Goal: Information Seeking & Learning: Learn about a topic

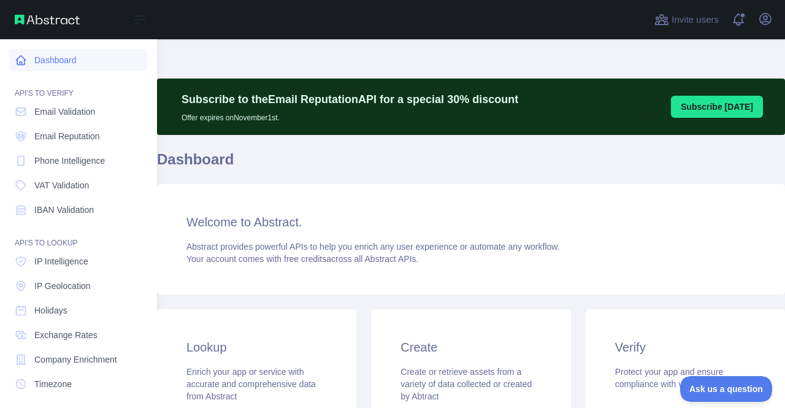
click at [45, 55] on link "Dashboard" at bounding box center [78, 60] width 137 height 22
click at [140, 17] on icon at bounding box center [139, 19] width 15 height 15
click at [740, 15] on span at bounding box center [743, 15] width 6 height 6
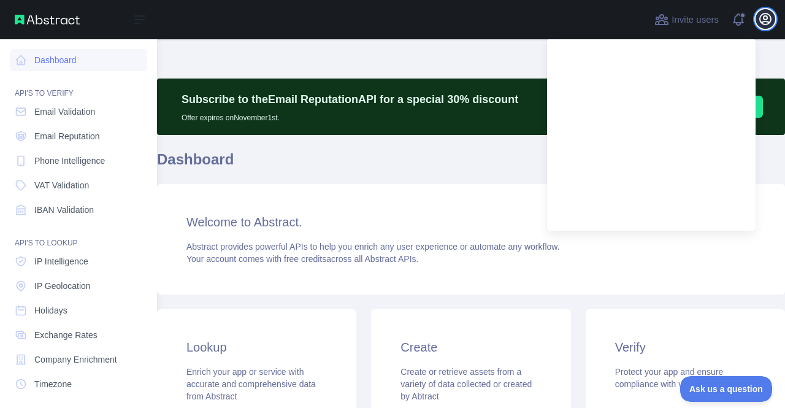
click at [769, 16] on icon "button" at bounding box center [765, 19] width 15 height 15
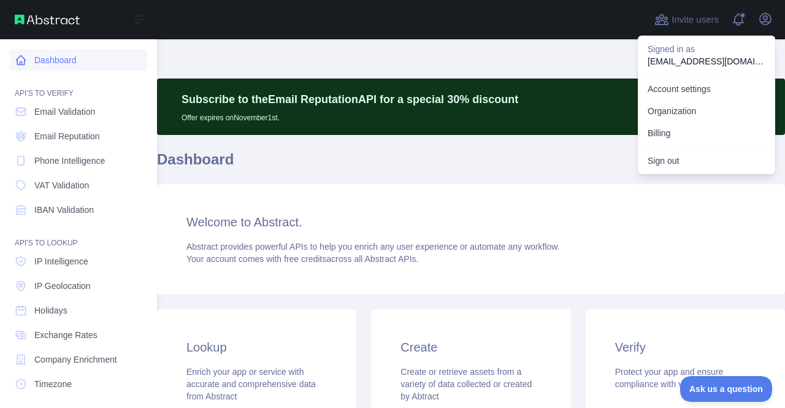
click at [48, 60] on link "Dashboard" at bounding box center [78, 60] width 137 height 22
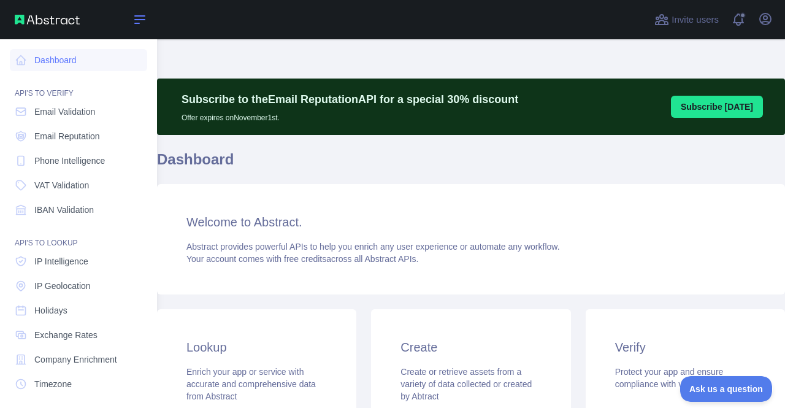
click at [131, 26] on button "Open sidebar" at bounding box center [140, 19] width 34 height 15
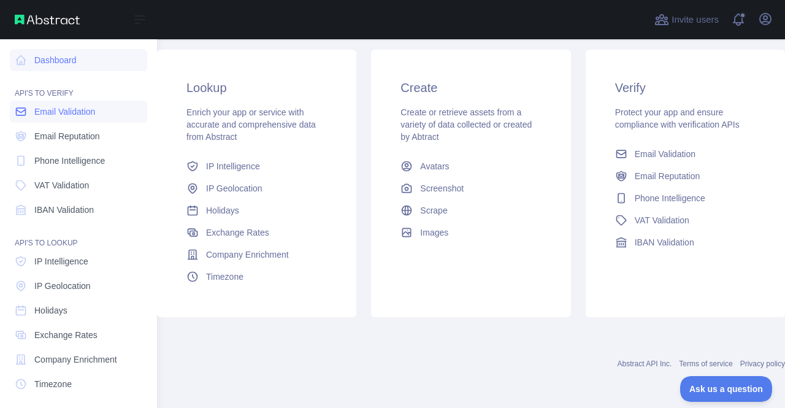
click at [67, 113] on span "Email Validation" at bounding box center [64, 111] width 61 height 12
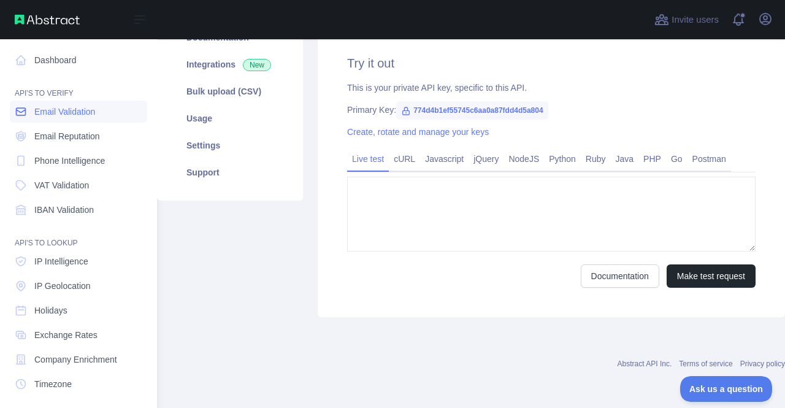
type textarea "**********"
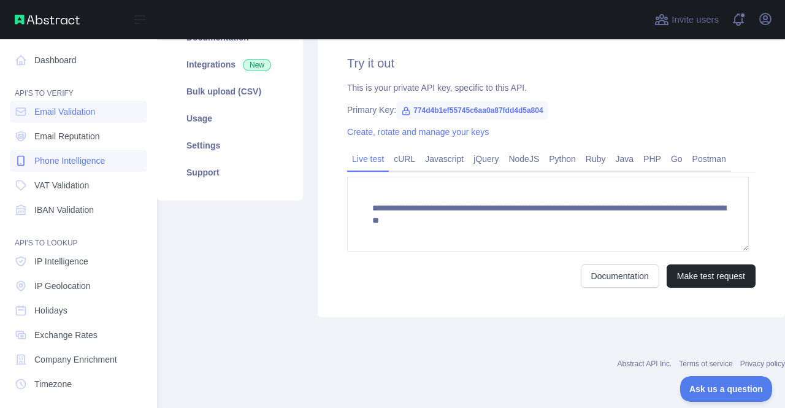
scroll to position [240, 0]
click at [73, 165] on span "Phone Intelligence" at bounding box center [69, 161] width 71 height 12
click at [88, 160] on span "Phone Intelligence" at bounding box center [69, 161] width 71 height 12
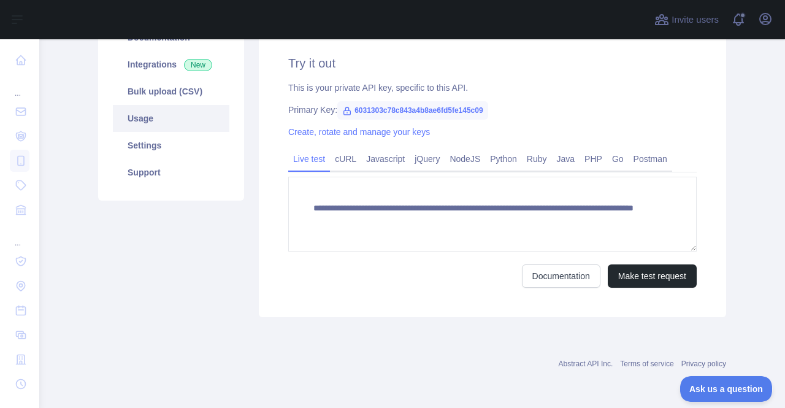
click at [169, 120] on link "Usage" at bounding box center [171, 118] width 117 height 27
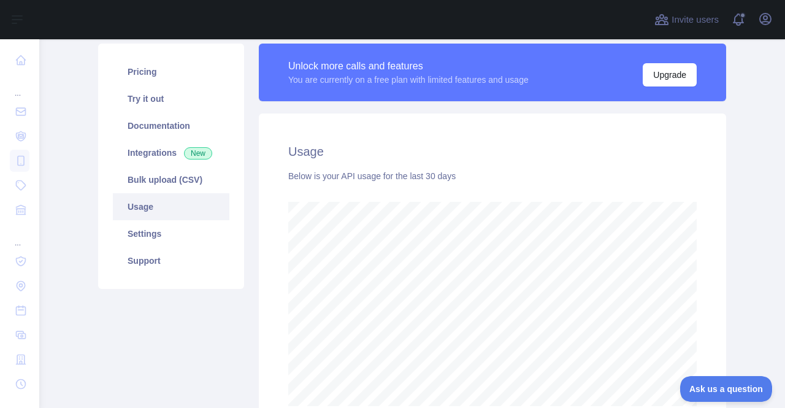
scroll to position [47, 0]
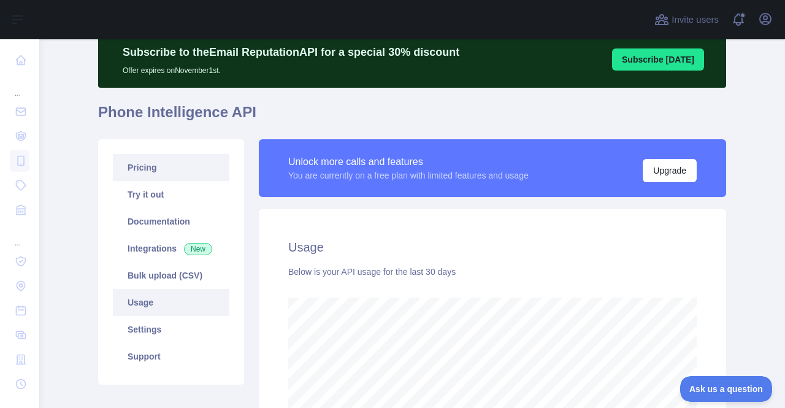
click at [144, 179] on link "Pricing" at bounding box center [171, 167] width 117 height 27
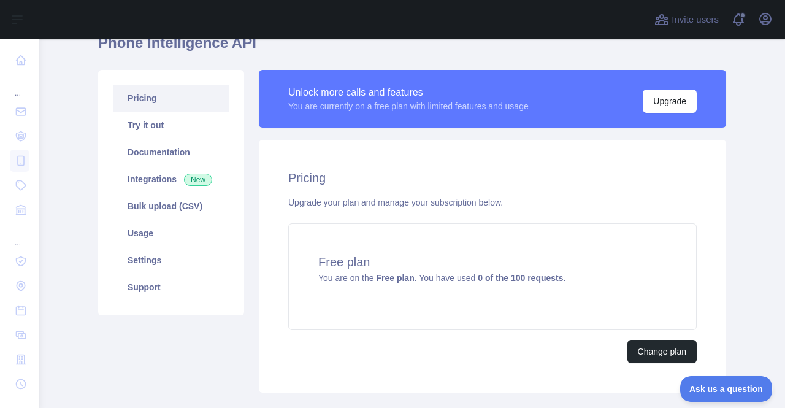
scroll to position [184, 0]
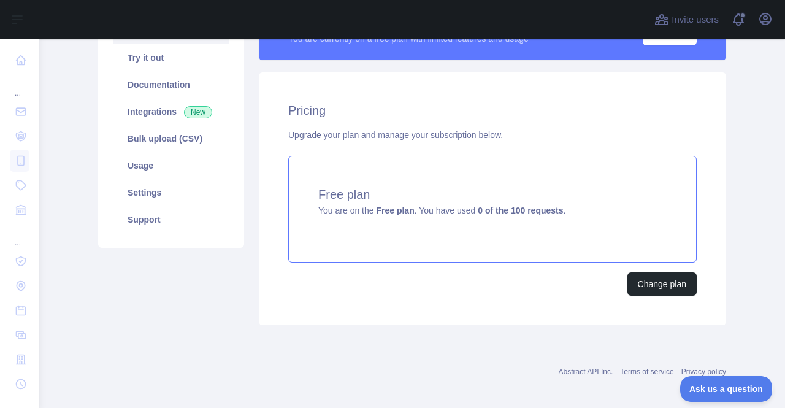
click at [336, 165] on div "Free plan You are on the Free plan . You have used 0 of the 100 requests ." at bounding box center [492, 209] width 408 height 107
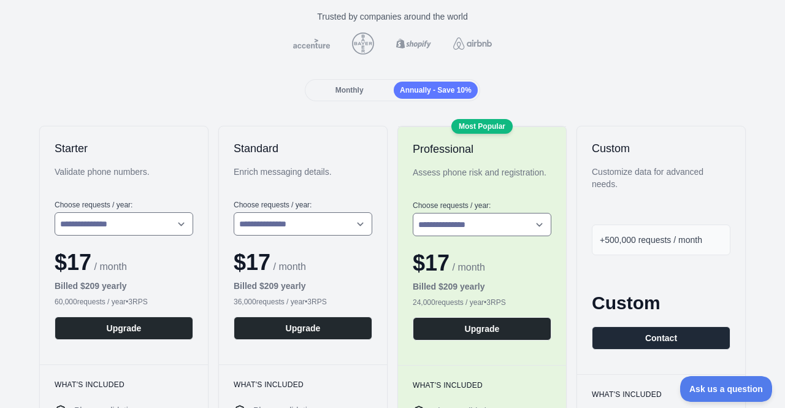
scroll to position [123, 0]
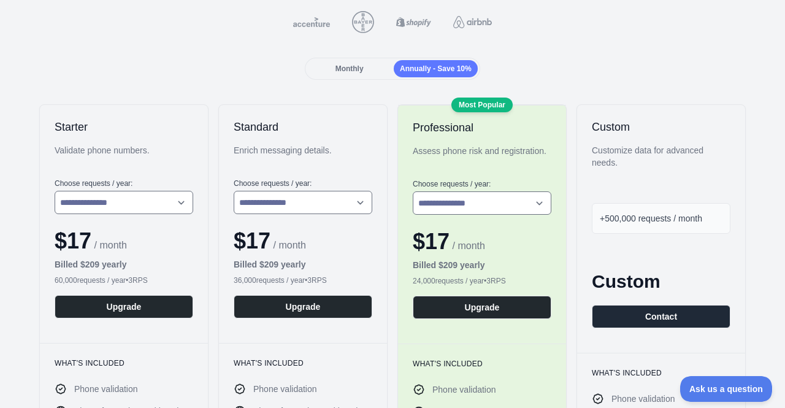
click at [332, 70] on div "Monthly" at bounding box center [349, 68] width 84 height 17
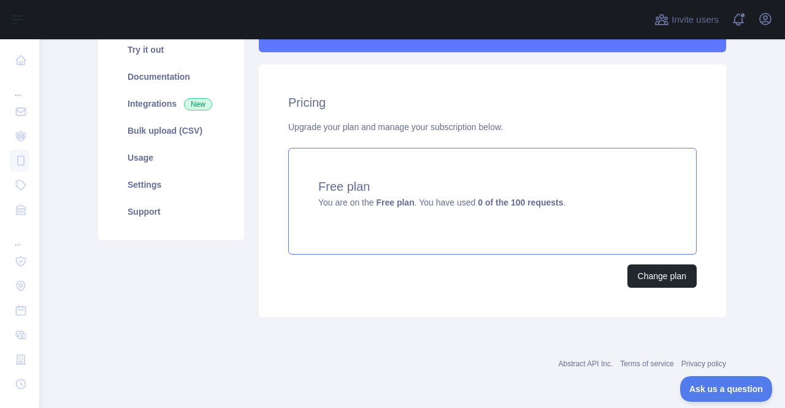
scroll to position [8, 0]
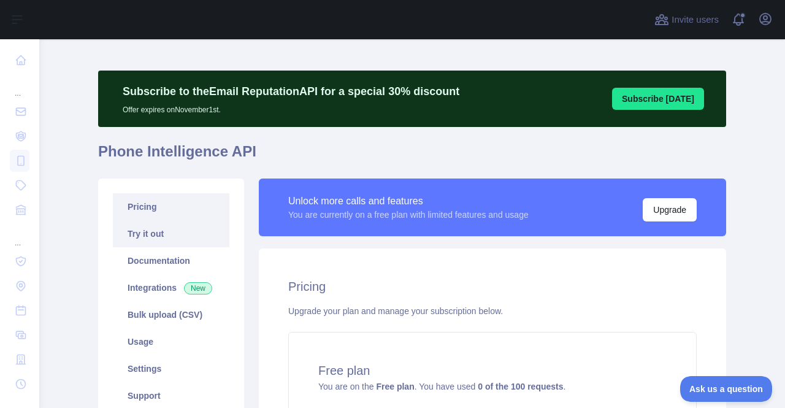
click at [155, 240] on link "Try it out" at bounding box center [171, 233] width 117 height 27
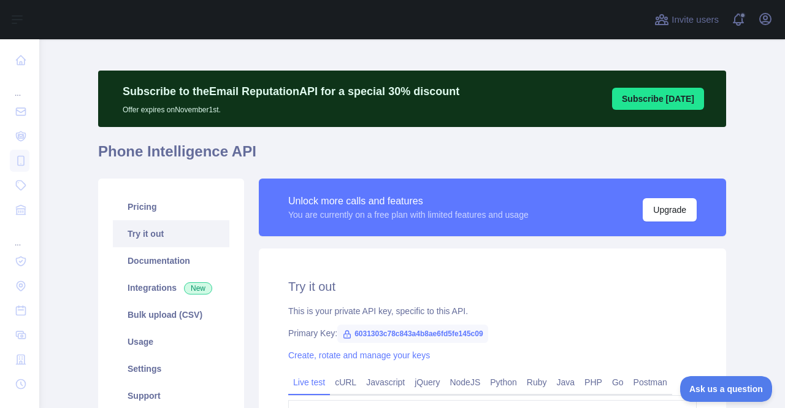
type textarea "**********"
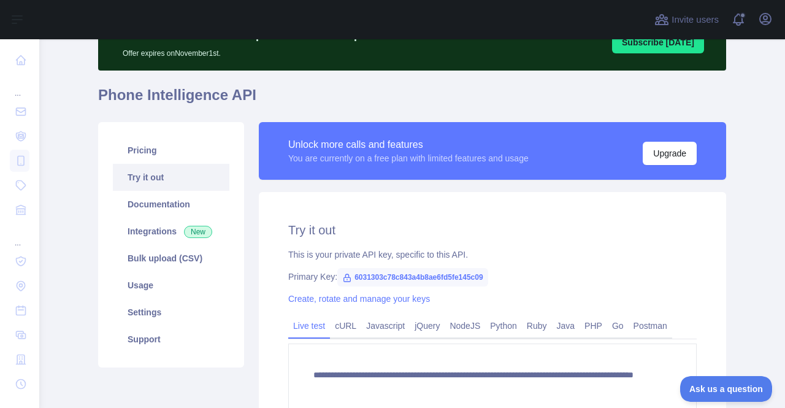
scroll to position [69, 0]
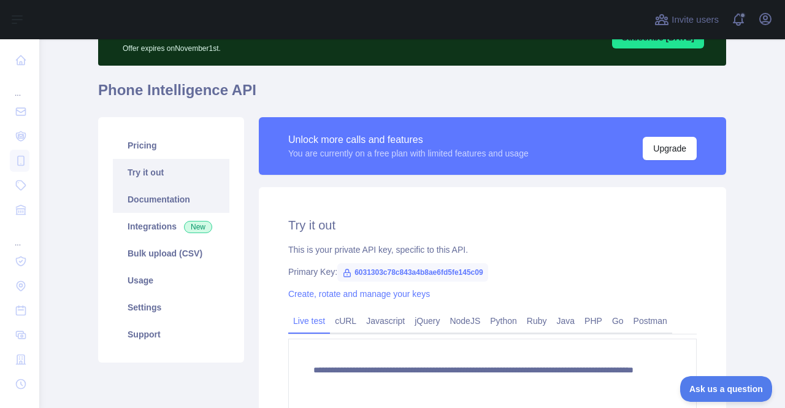
click at [148, 199] on link "Documentation" at bounding box center [171, 199] width 117 height 27
click at [144, 197] on link "Documentation" at bounding box center [171, 199] width 117 height 27
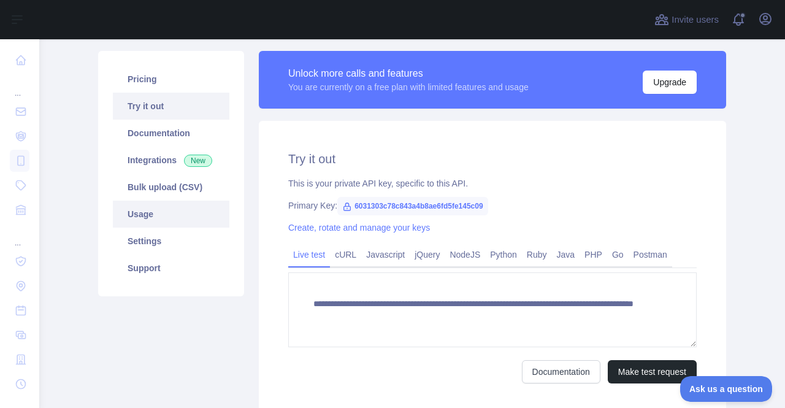
scroll to position [131, 0]
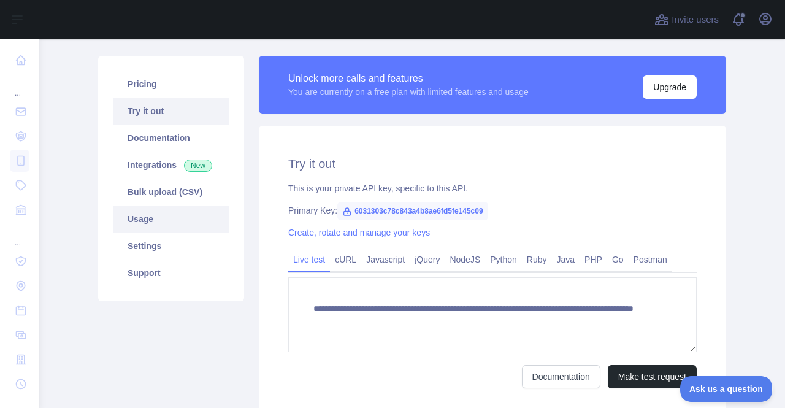
click at [142, 222] on link "Usage" at bounding box center [171, 218] width 117 height 27
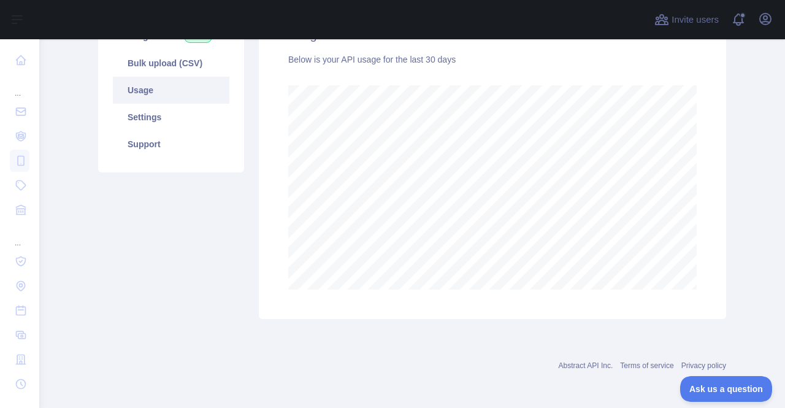
scroll to position [261, 0]
click at [131, 116] on link "Settings" at bounding box center [171, 115] width 117 height 27
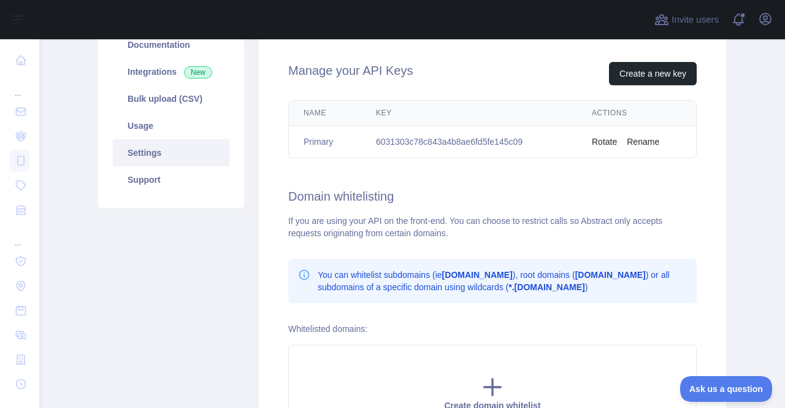
scroll to position [71, 0]
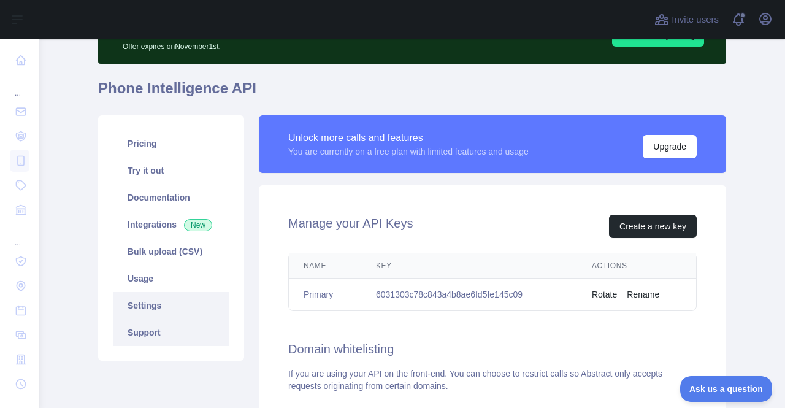
click at [163, 334] on link "Support" at bounding box center [171, 332] width 117 height 27
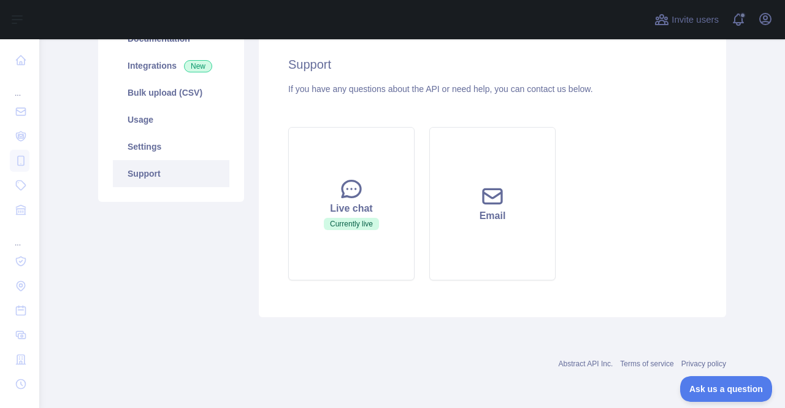
scroll to position [46, 0]
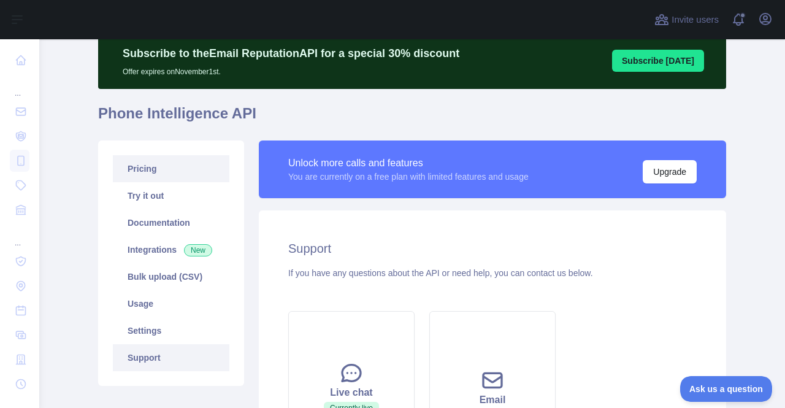
click at [137, 164] on link "Pricing" at bounding box center [171, 168] width 117 height 27
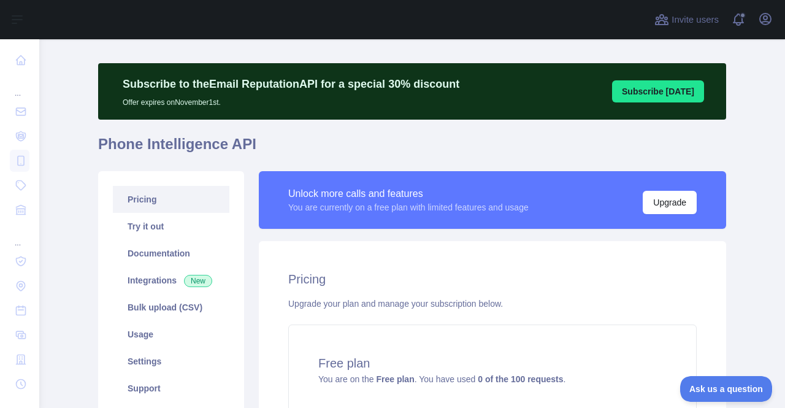
scroll to position [8, 0]
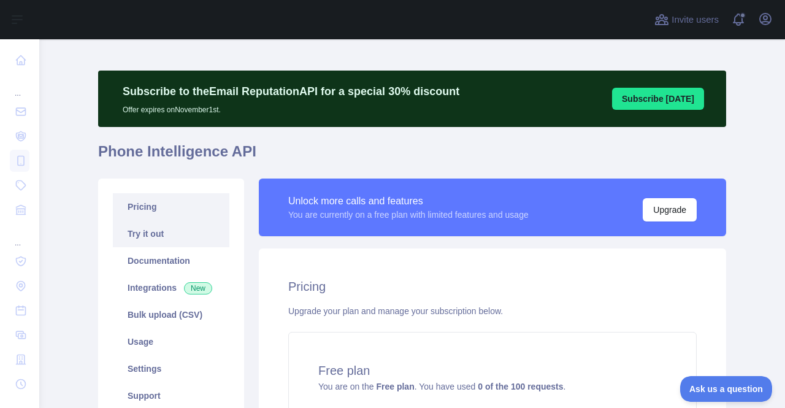
click at [162, 232] on link "Try it out" at bounding box center [171, 233] width 117 height 27
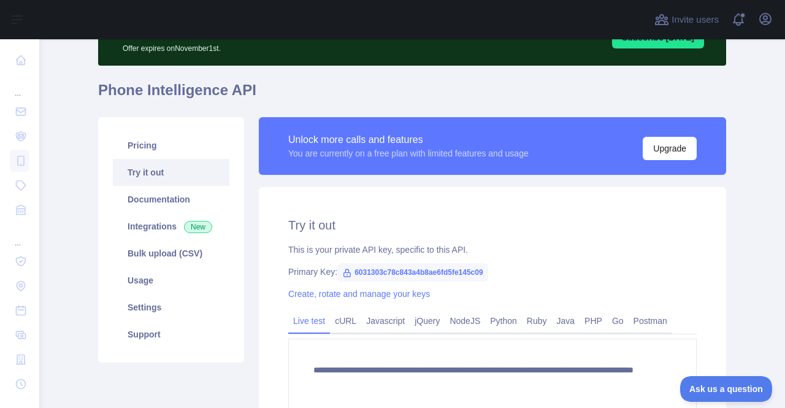
scroll to position [131, 0]
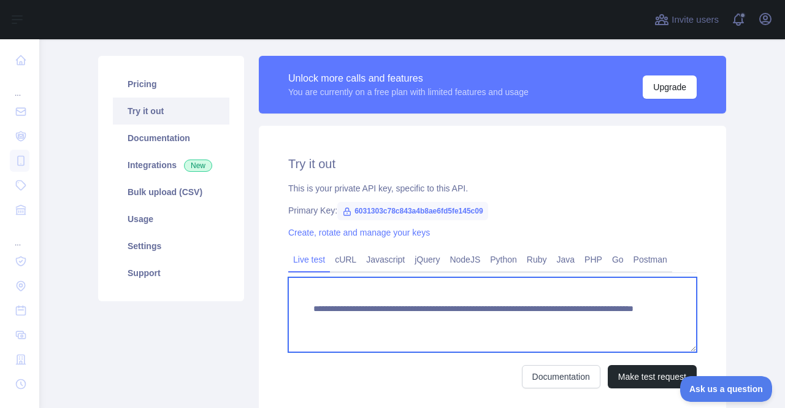
click at [526, 318] on textarea "**********" at bounding box center [492, 314] width 408 height 75
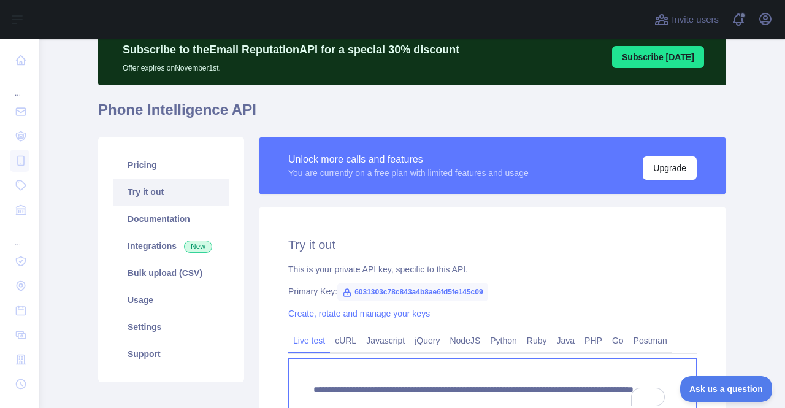
scroll to position [0, 0]
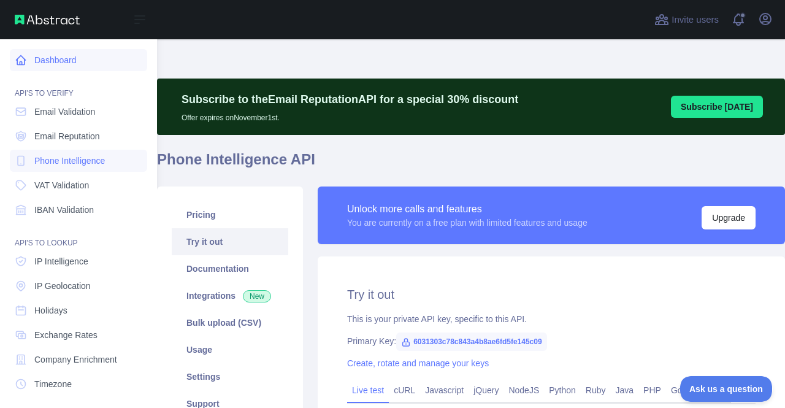
click at [55, 70] on link "Dashboard" at bounding box center [78, 60] width 137 height 22
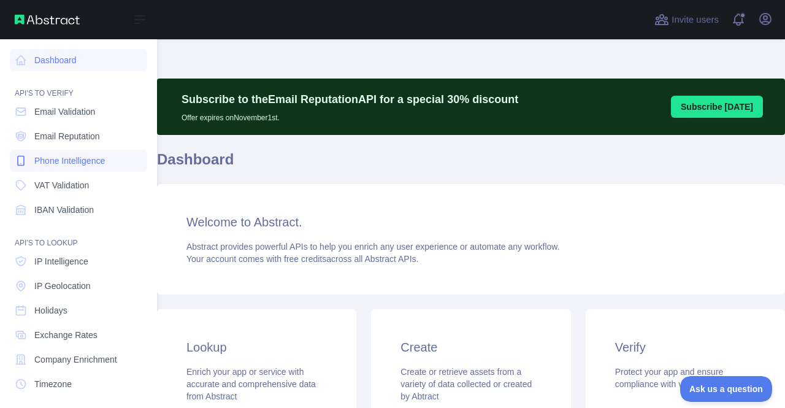
click at [86, 170] on link "Phone Intelligence" at bounding box center [78, 161] width 137 height 22
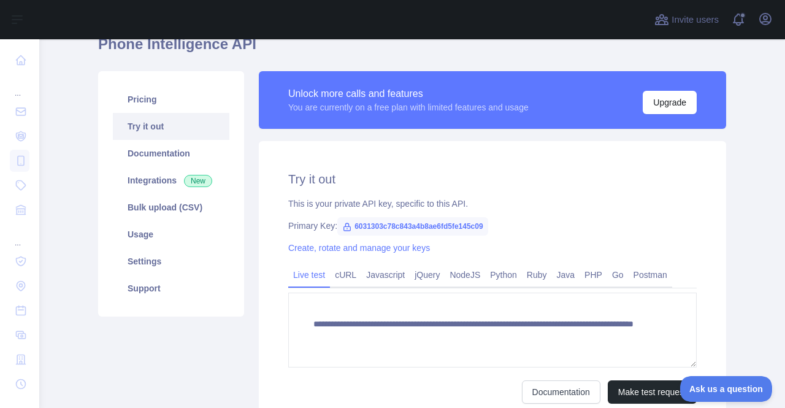
scroll to position [184, 0]
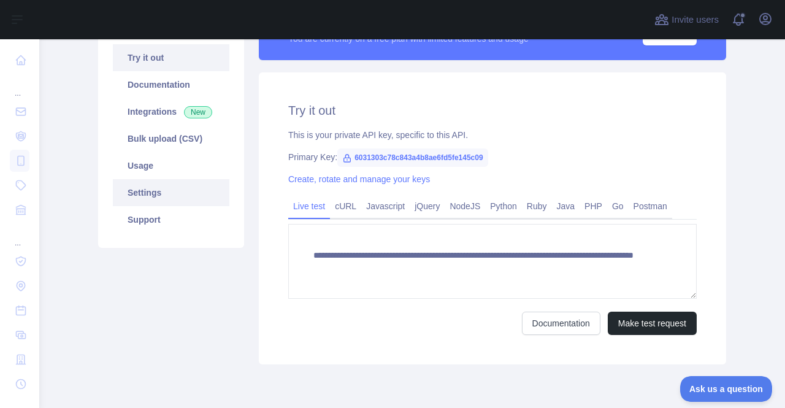
click at [132, 180] on link "Settings" at bounding box center [171, 192] width 117 height 27
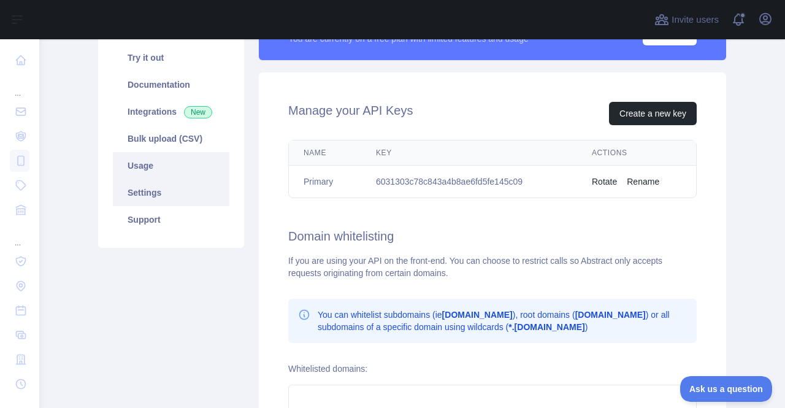
click at [133, 170] on link "Usage" at bounding box center [171, 165] width 117 height 27
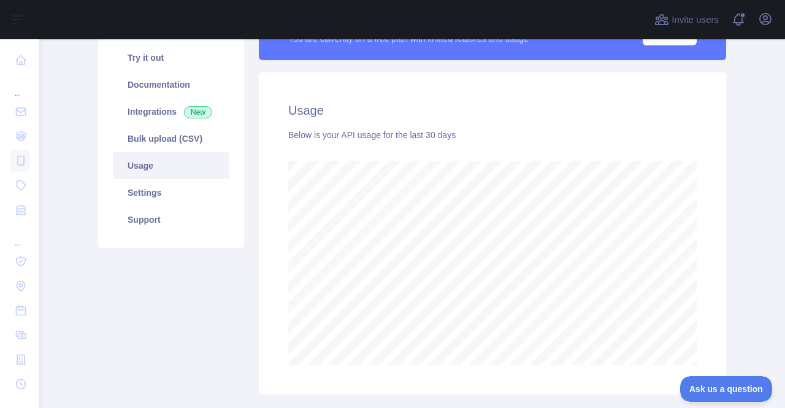
scroll to position [369, 737]
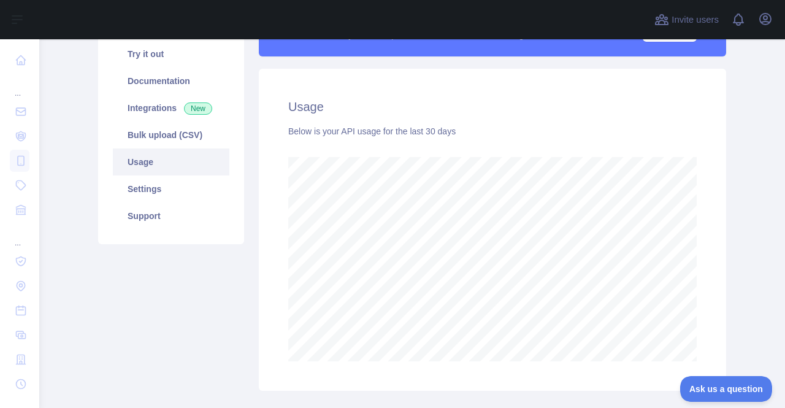
scroll to position [245, 0]
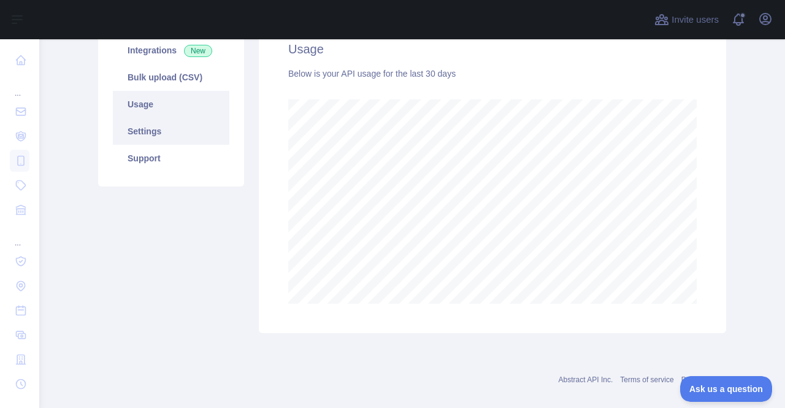
click at [204, 130] on link "Settings" at bounding box center [171, 131] width 117 height 27
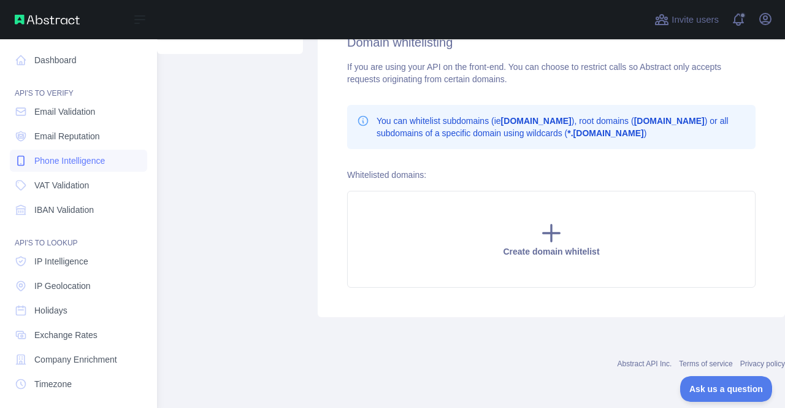
click at [81, 167] on link "Phone Intelligence" at bounding box center [78, 161] width 137 height 22
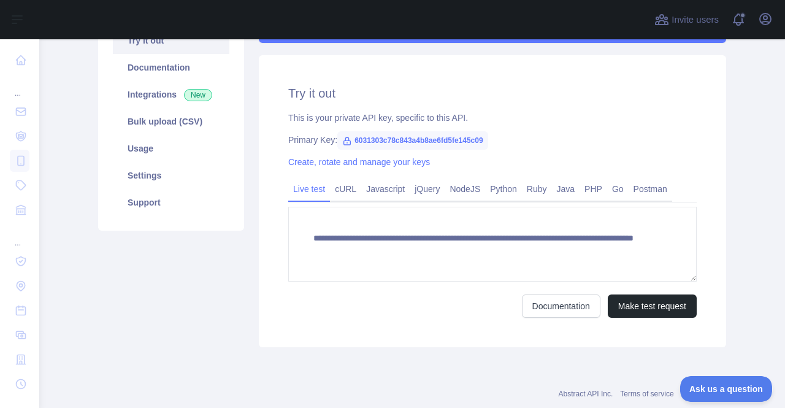
scroll to position [109, 0]
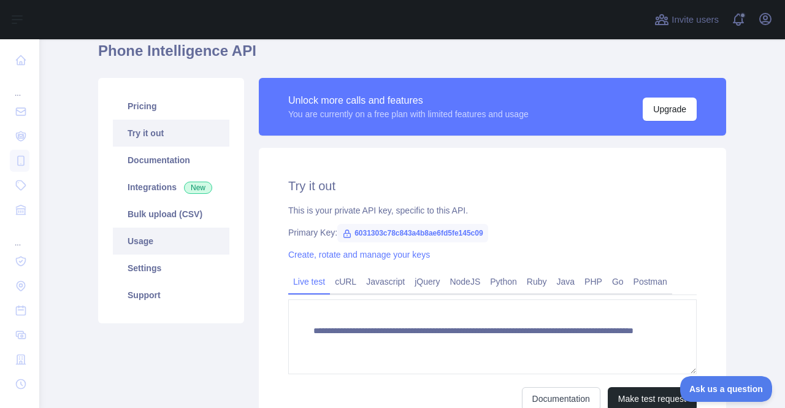
click at [138, 248] on link "Usage" at bounding box center [171, 241] width 117 height 27
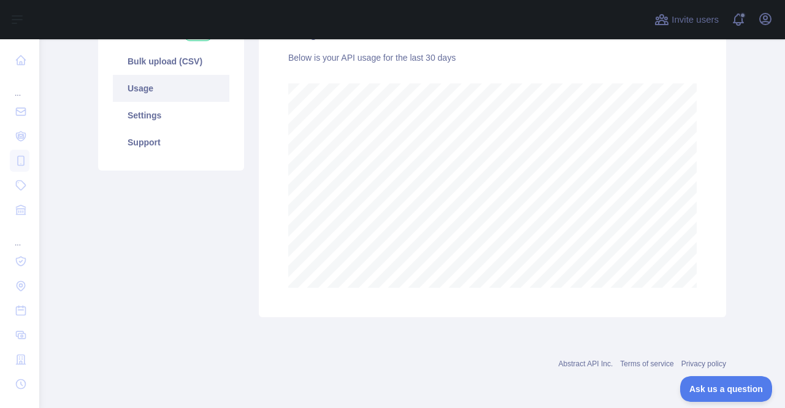
scroll to position [369, 737]
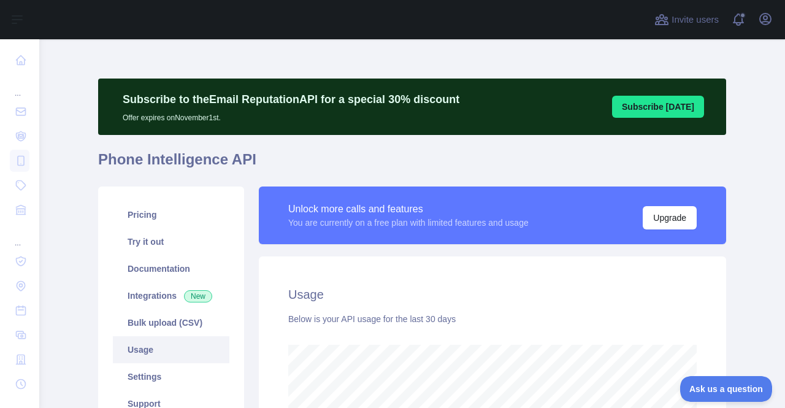
scroll to position [369, 737]
